Goal: Check status: Check status

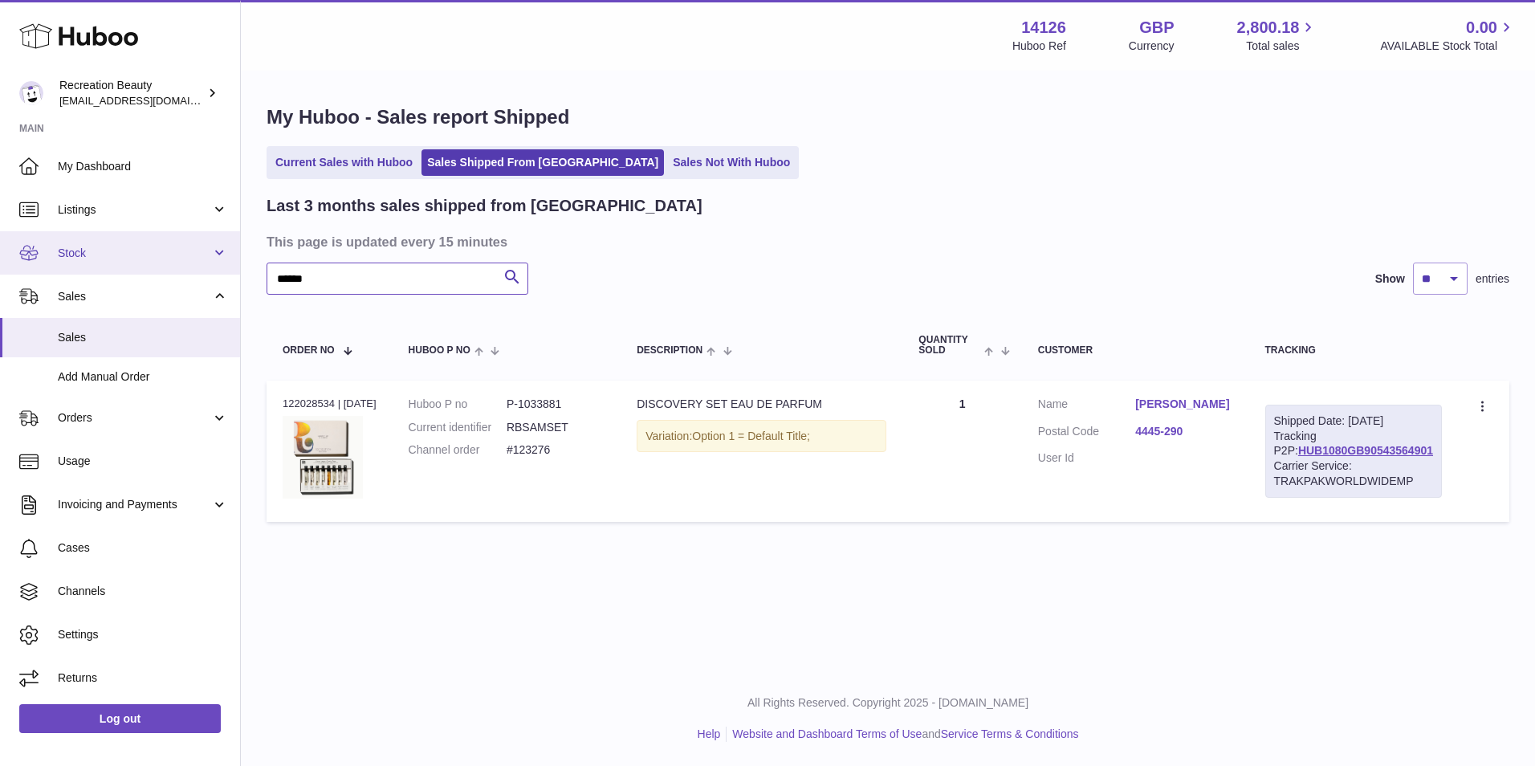
drag, startPoint x: 350, startPoint y: 283, endPoint x: 192, endPoint y: 264, distance: 159.3
click at [192, 264] on div "Huboo Recreation Beauty customercare@recreationbeauty.com Main My Dashboard Lis…" at bounding box center [767, 383] width 1535 height 766
paste input "text"
click at [1365, 457] on link "HUB1080GB90543564901" at bounding box center [1365, 450] width 135 height 13
drag, startPoint x: 331, startPoint y: 280, endPoint x: 189, endPoint y: 254, distance: 144.4
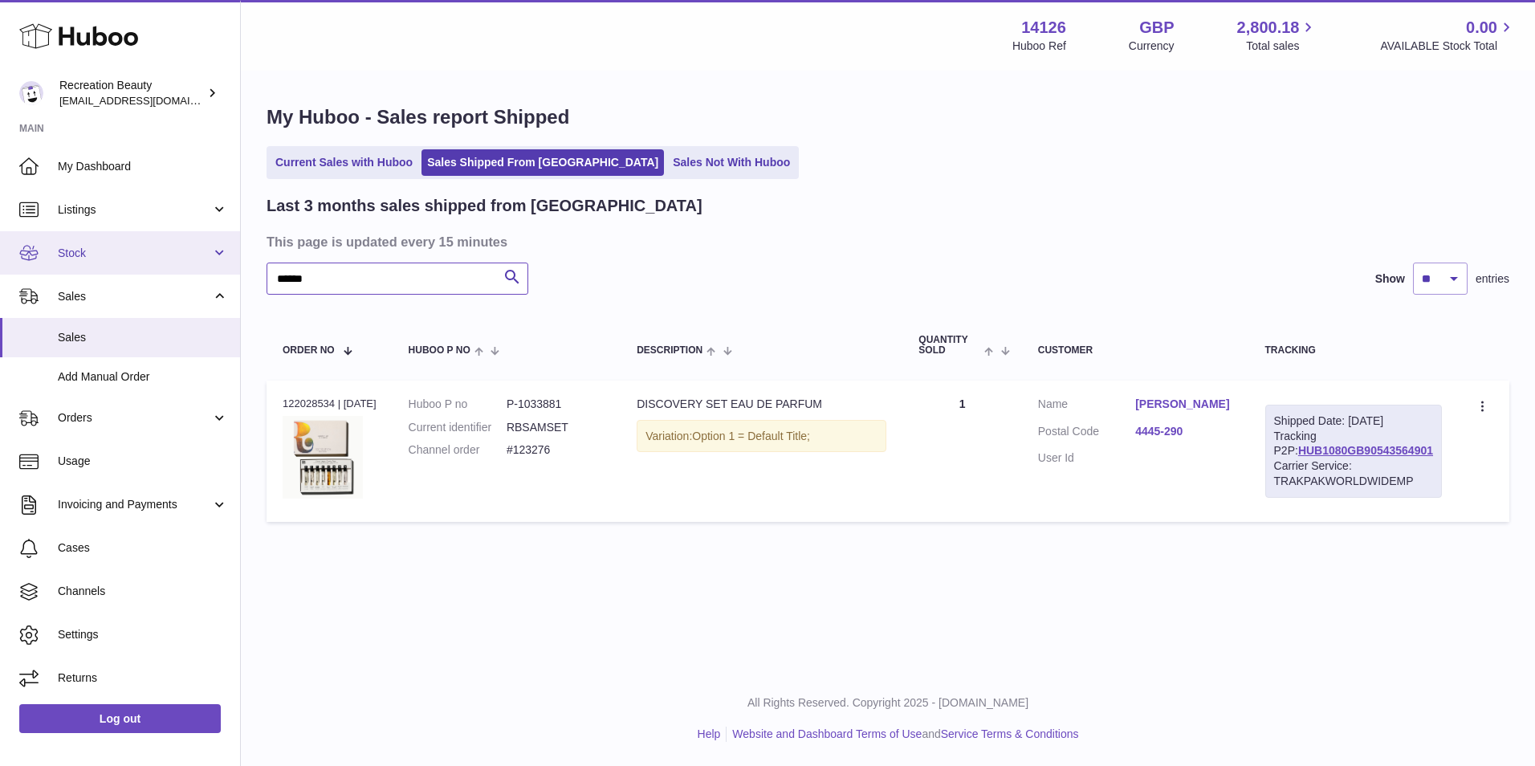
click at [189, 254] on div "Huboo Recreation Beauty customercare@recreationbeauty.com Main My Dashboard Lis…" at bounding box center [767, 383] width 1535 height 766
paste input "text"
drag, startPoint x: 340, startPoint y: 284, endPoint x: 115, endPoint y: 263, distance: 225.7
click at [115, 263] on div "Huboo Recreation Beauty customercare@recreationbeauty.com Main My Dashboard Lis…" at bounding box center [767, 383] width 1535 height 766
type input "******"
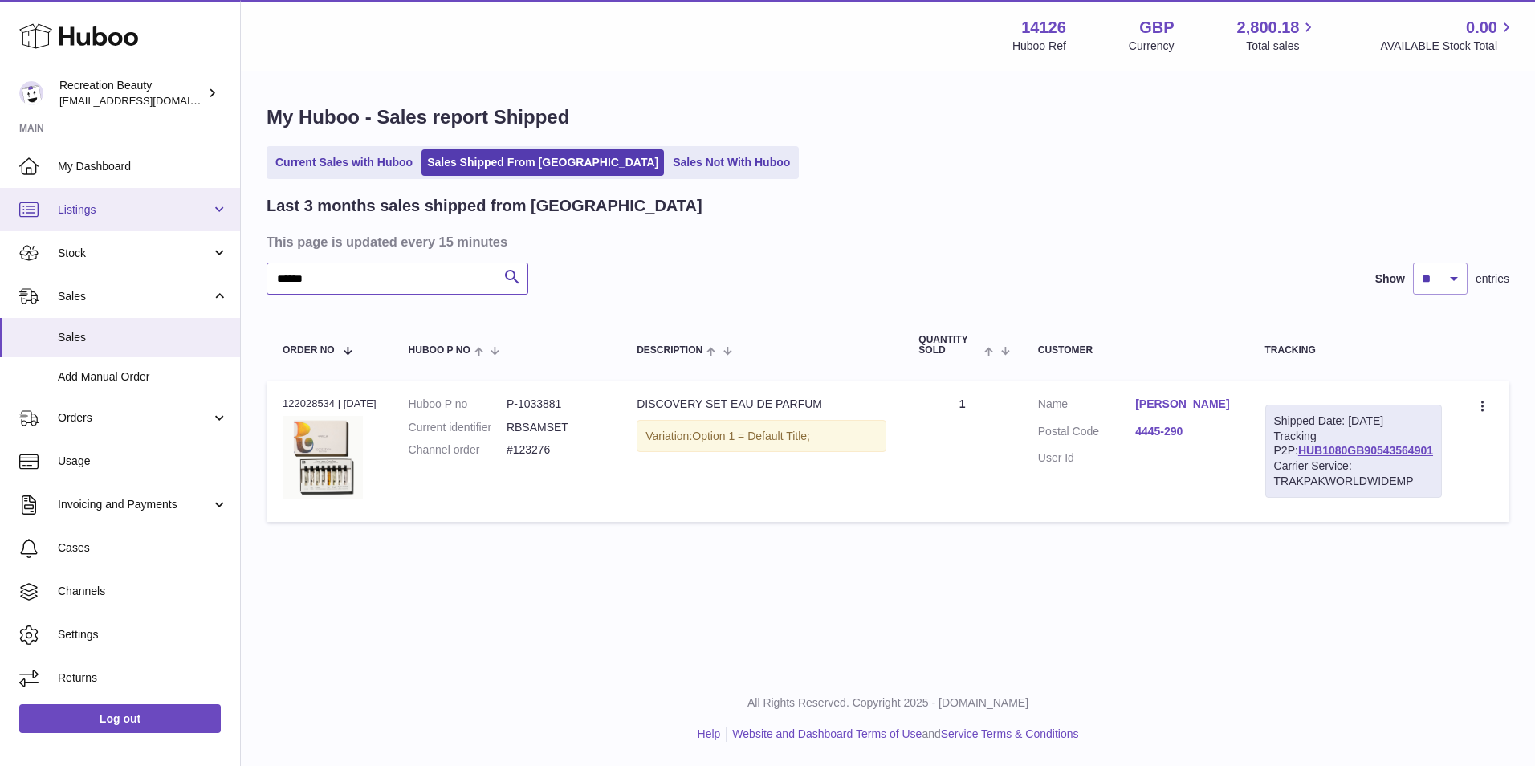
drag, startPoint x: 325, startPoint y: 277, endPoint x: 88, endPoint y: 222, distance: 243.0
click at [88, 222] on div "Huboo Recreation Beauty customercare@recreationbeauty.com Main My Dashboard Lis…" at bounding box center [767, 383] width 1535 height 766
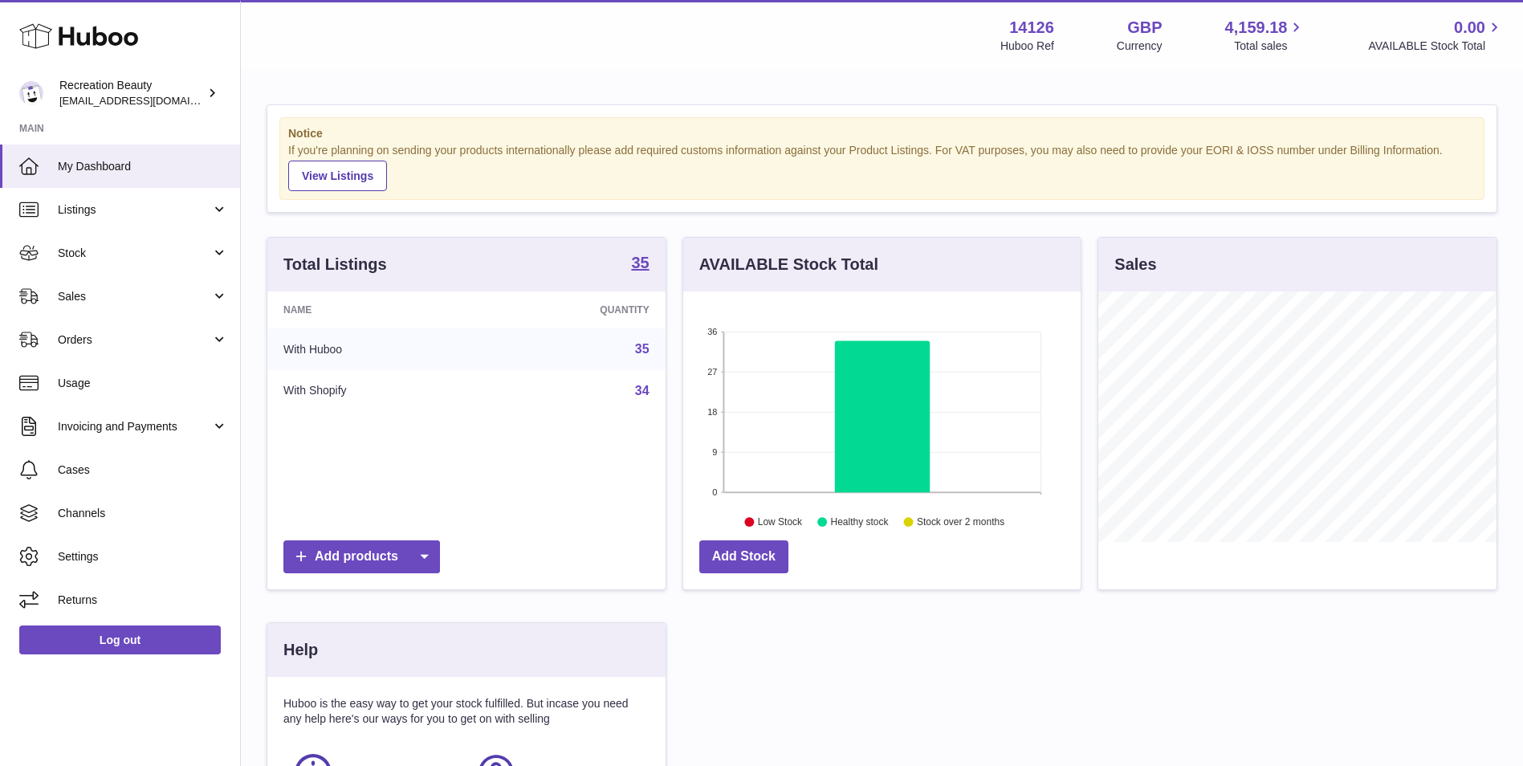
scroll to position [250, 397]
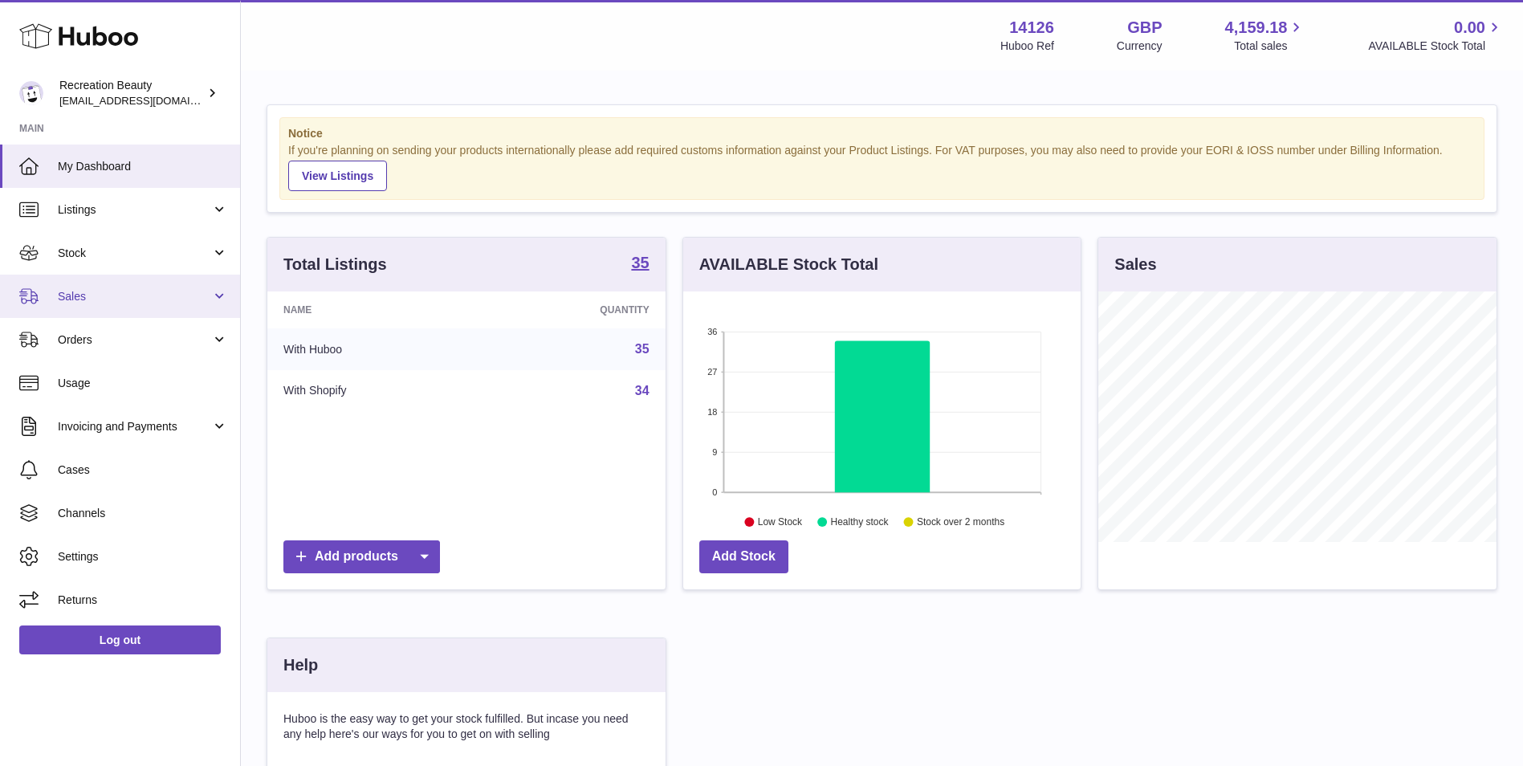
click at [121, 300] on span "Sales" at bounding box center [134, 296] width 153 height 15
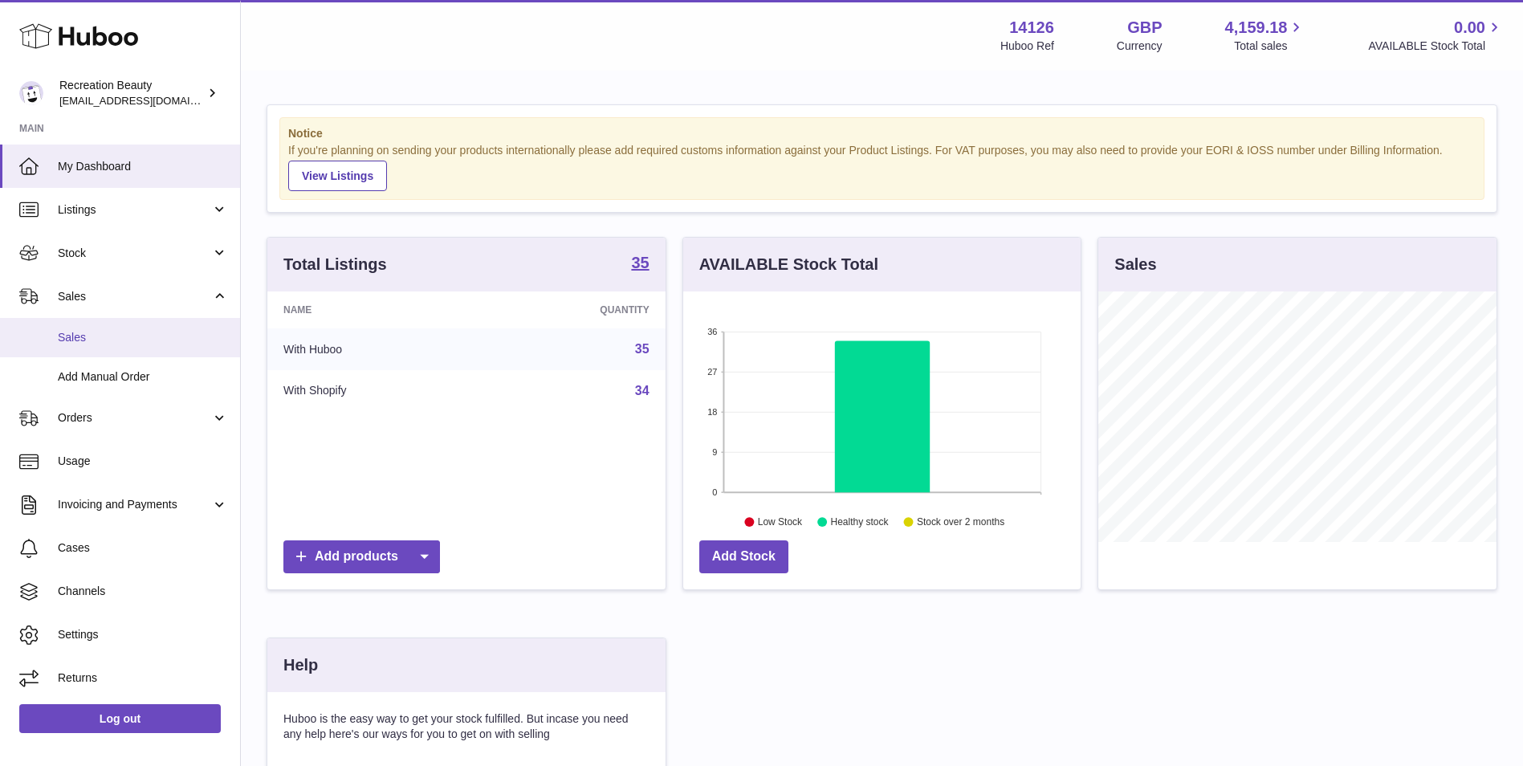
click at [114, 343] on span "Sales" at bounding box center [143, 337] width 170 height 15
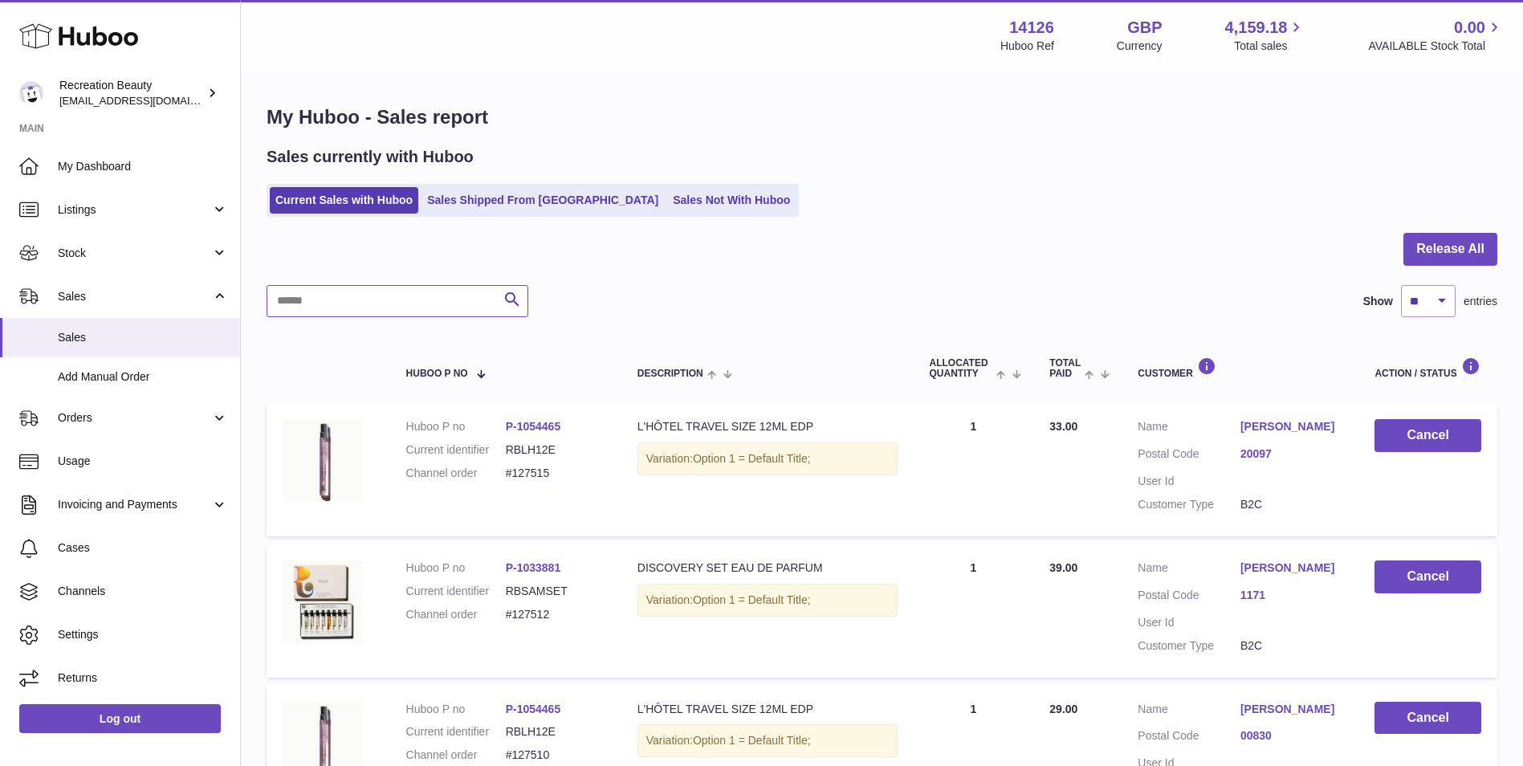
click at [395, 290] on input "text" at bounding box center [398, 301] width 262 height 32
paste input "******"
type input "******"
